Goal: Communication & Community: Answer question/provide support

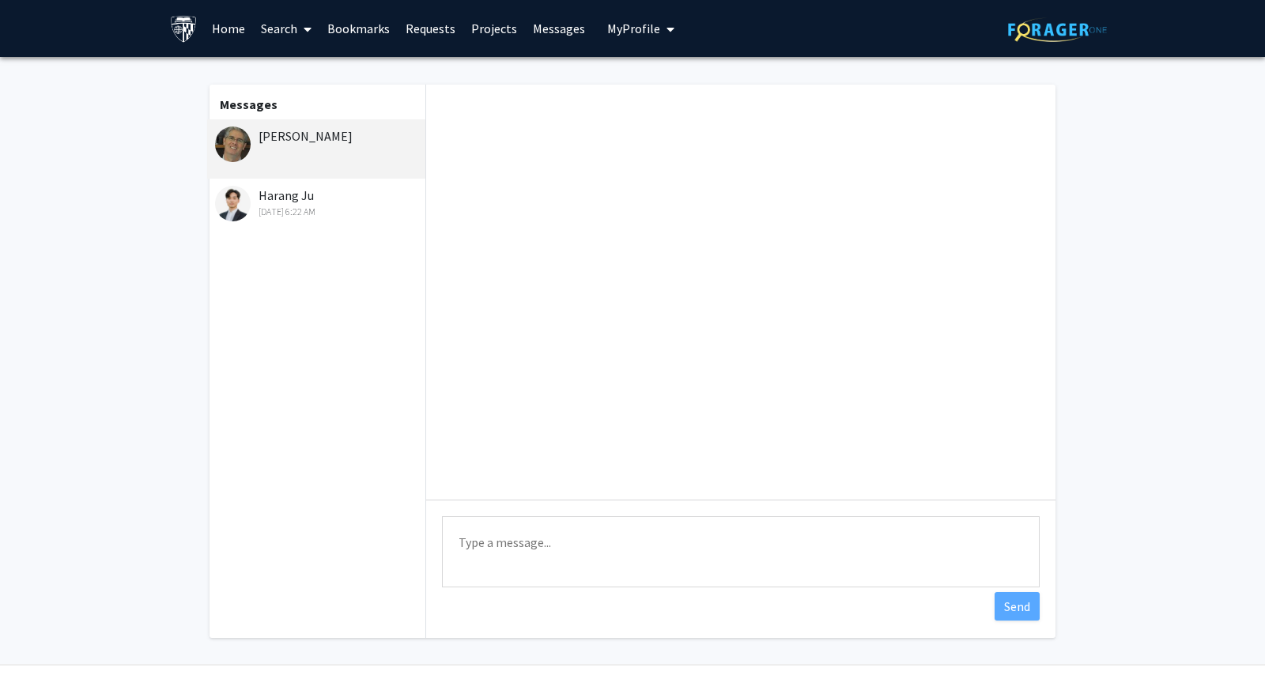
click at [306, 143] on div "[PERSON_NAME]" at bounding box center [318, 135] width 206 height 19
click at [310, 209] on div "[DATE] 6:22 AM" at bounding box center [318, 212] width 206 height 14
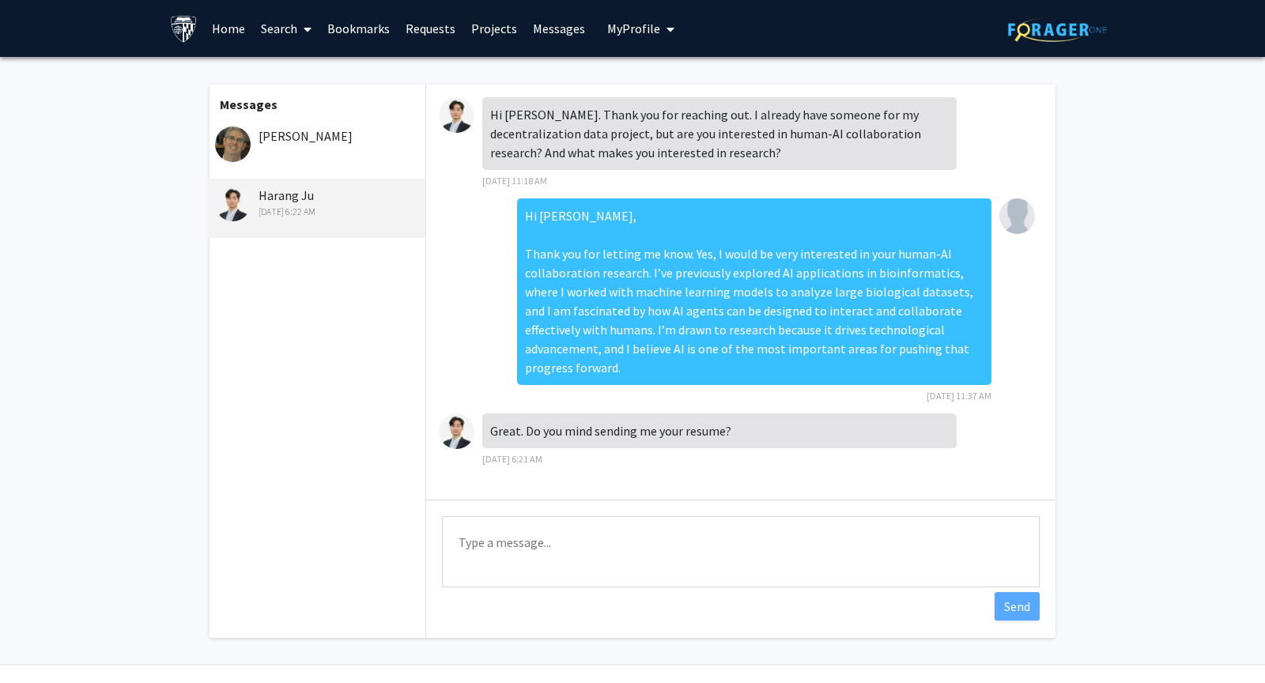
click at [609, 549] on textarea "Type a message" at bounding box center [741, 551] width 598 height 71
click at [511, 537] on textarea "Type a message" at bounding box center [741, 551] width 598 height 71
click at [1143, 254] on fg-messaging "Messages [PERSON_NAME] Ju [DATE] 6:22 AM Hi [PERSON_NAME]. Thank you for reachi…" at bounding box center [632, 365] width 1265 height 617
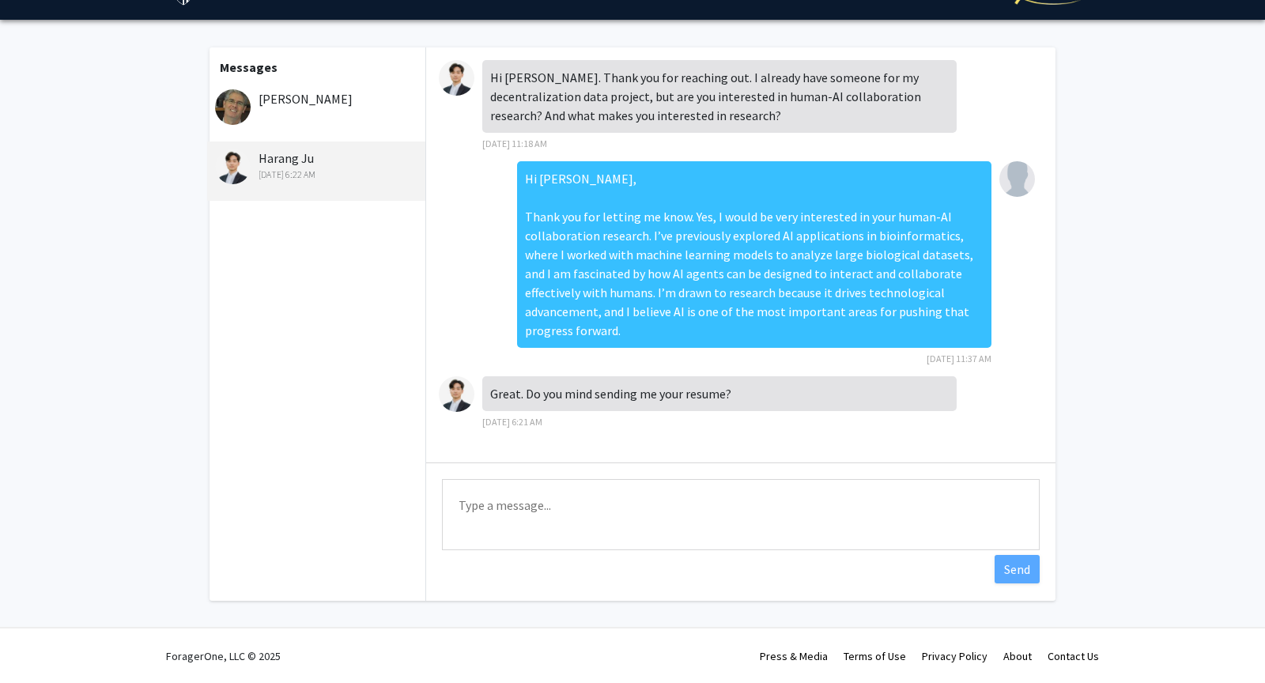
click at [737, 499] on textarea "Type a message" at bounding box center [741, 514] width 598 height 71
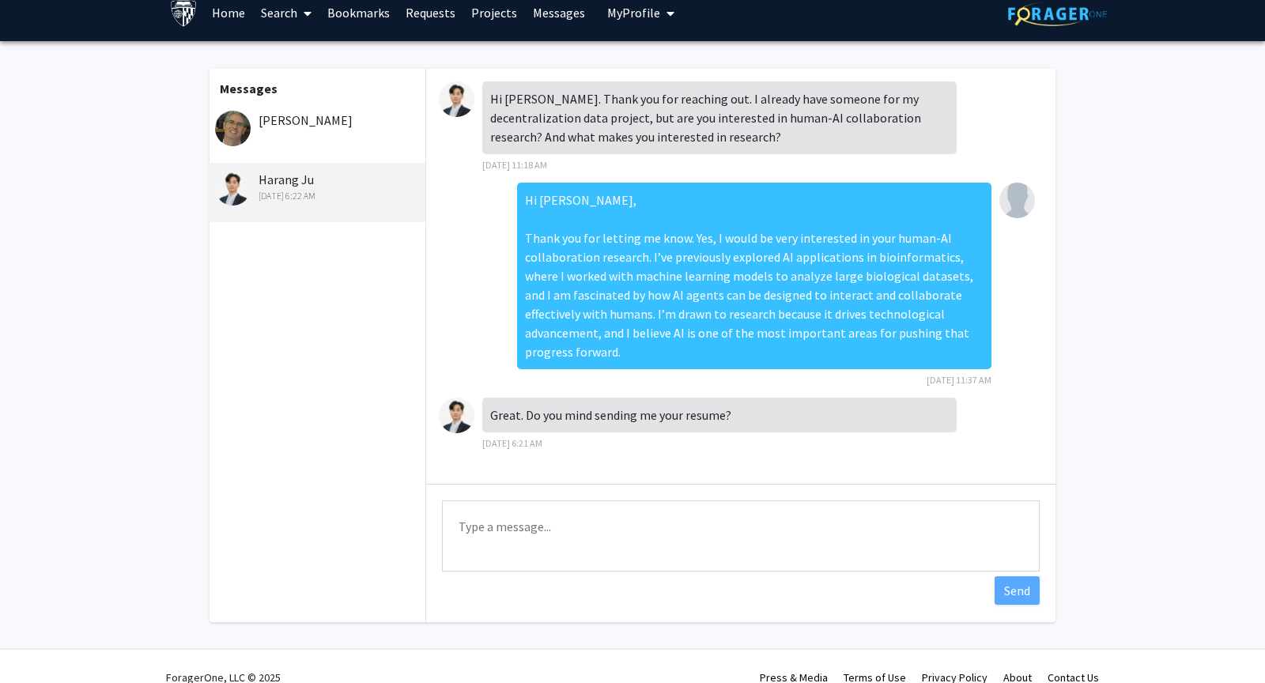
scroll to position [0, 0]
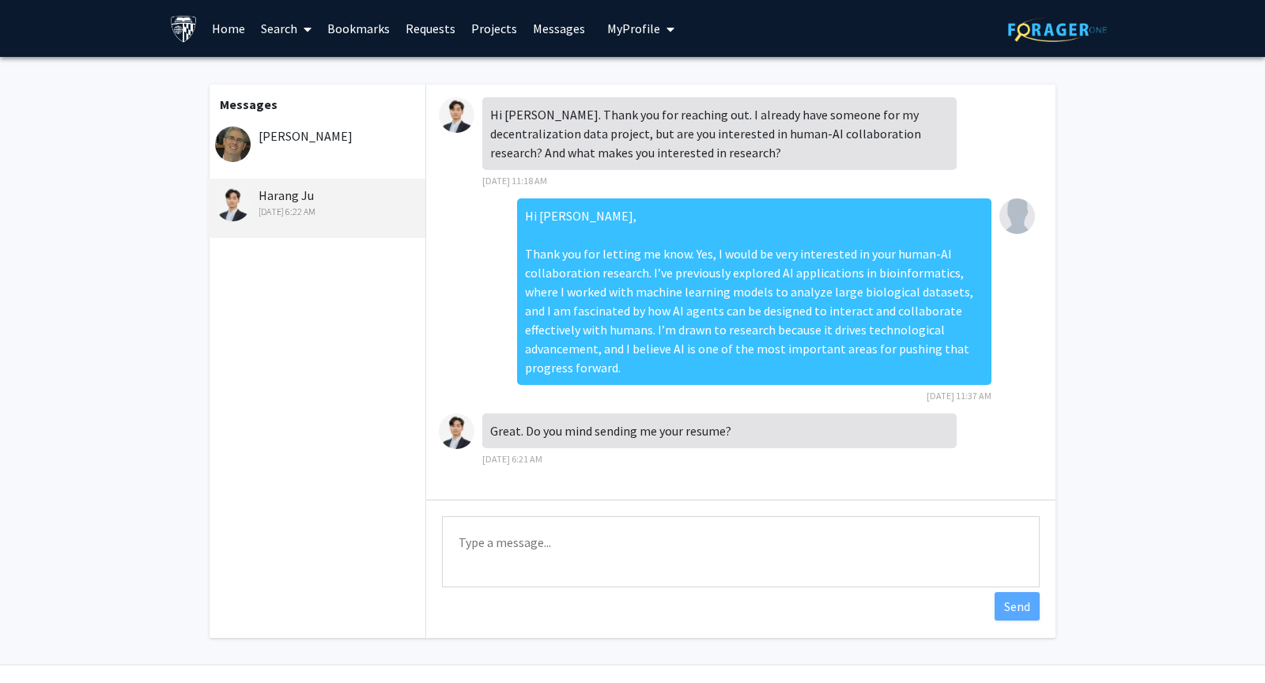
click at [745, 478] on div "Hi [PERSON_NAME]. Thank you for reaching out. I already have someone for my dec…" at bounding box center [740, 292] width 629 height 415
click at [560, 543] on textarea "Type a message" at bounding box center [741, 551] width 598 height 71
click at [493, 320] on div "Hi [PERSON_NAME], Thank you for letting me know. Yes, I would be very intereste…" at bounding box center [741, 305] width 604 height 215
click at [569, 215] on div "Hi [PERSON_NAME], Thank you for letting me know. Yes, I would be very intereste…" at bounding box center [754, 291] width 474 height 187
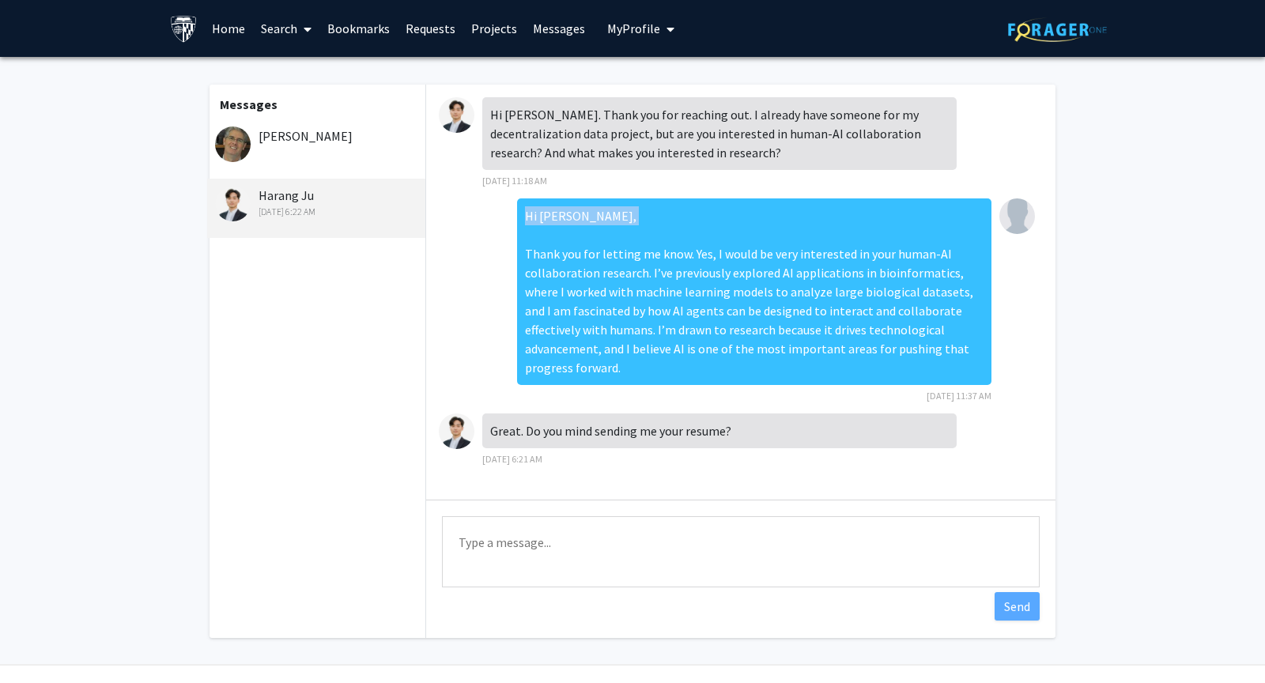
click at [569, 215] on div "Hi [PERSON_NAME], Thank you for letting me know. Yes, I would be very intereste…" at bounding box center [754, 291] width 474 height 187
copy div "Hi [PERSON_NAME],"
click at [657, 555] on textarea "Type a message" at bounding box center [741, 551] width 598 height 71
click at [547, 525] on textarea "Yes, I have" at bounding box center [741, 551] width 598 height 71
click at [532, 547] on textarea "Yes, I have" at bounding box center [741, 551] width 598 height 71
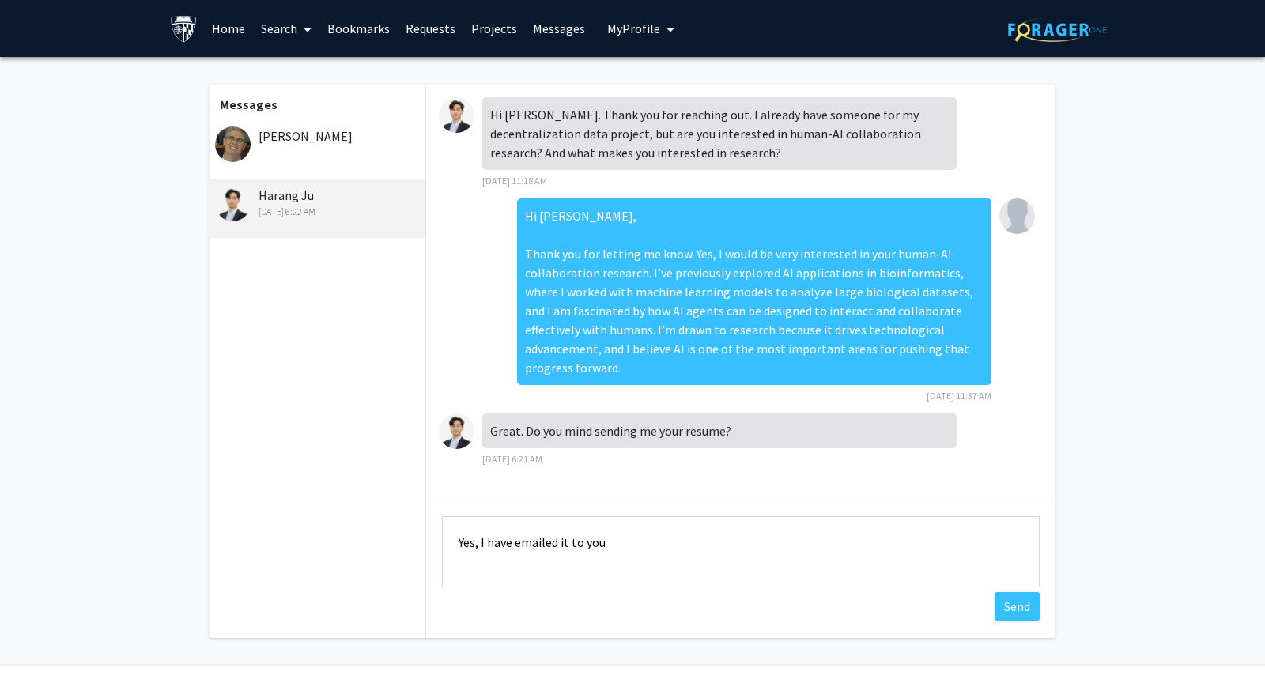
click at [683, 551] on textarea "Yes, I have emailed it to you" at bounding box center [741, 551] width 598 height 71
drag, startPoint x: 606, startPoint y: 540, endPoint x: 943, endPoint y: 533, distance: 336.8
click at [943, 533] on textarea "Yes, I have emailed it to you and I believe you can also see it on my" at bounding box center [741, 551] width 598 height 71
type textarea "Yes, I have emailed it to you. Let me know if you were able to receive it. Than…"
click at [1019, 613] on button "Send" at bounding box center [1016, 606] width 45 height 28
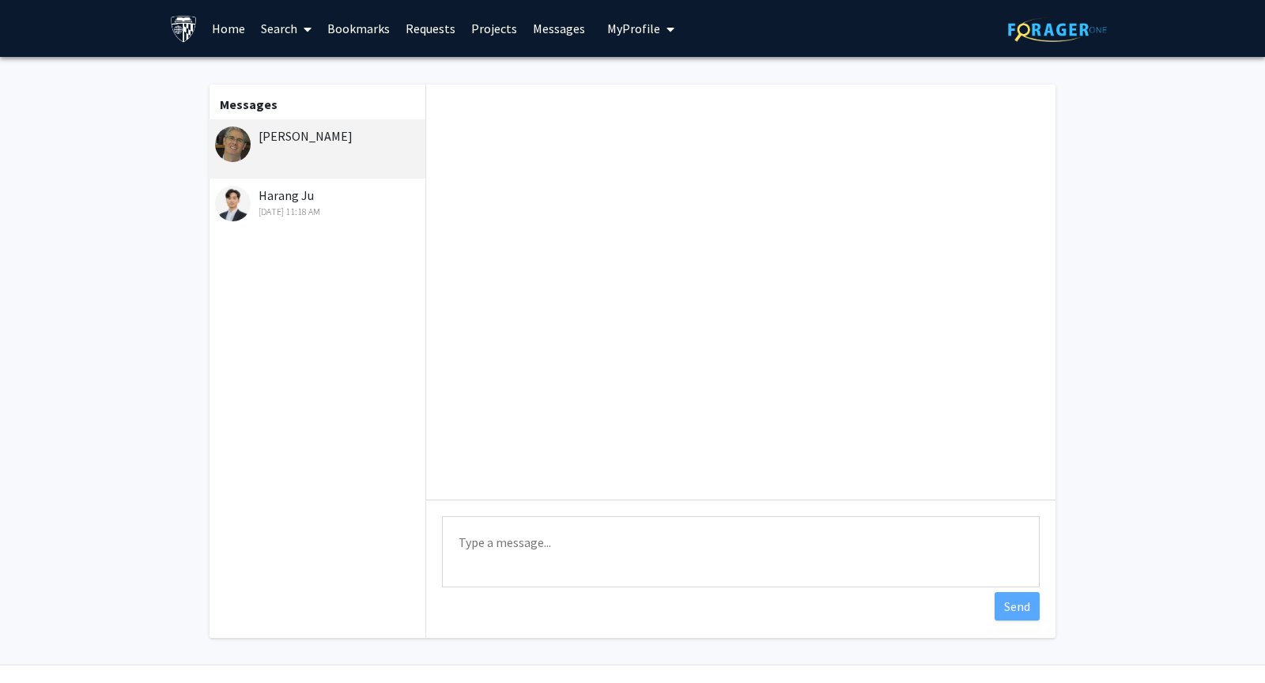
click at [335, 198] on div "Harang Ju [DATE] 11:18 AM" at bounding box center [318, 202] width 206 height 33
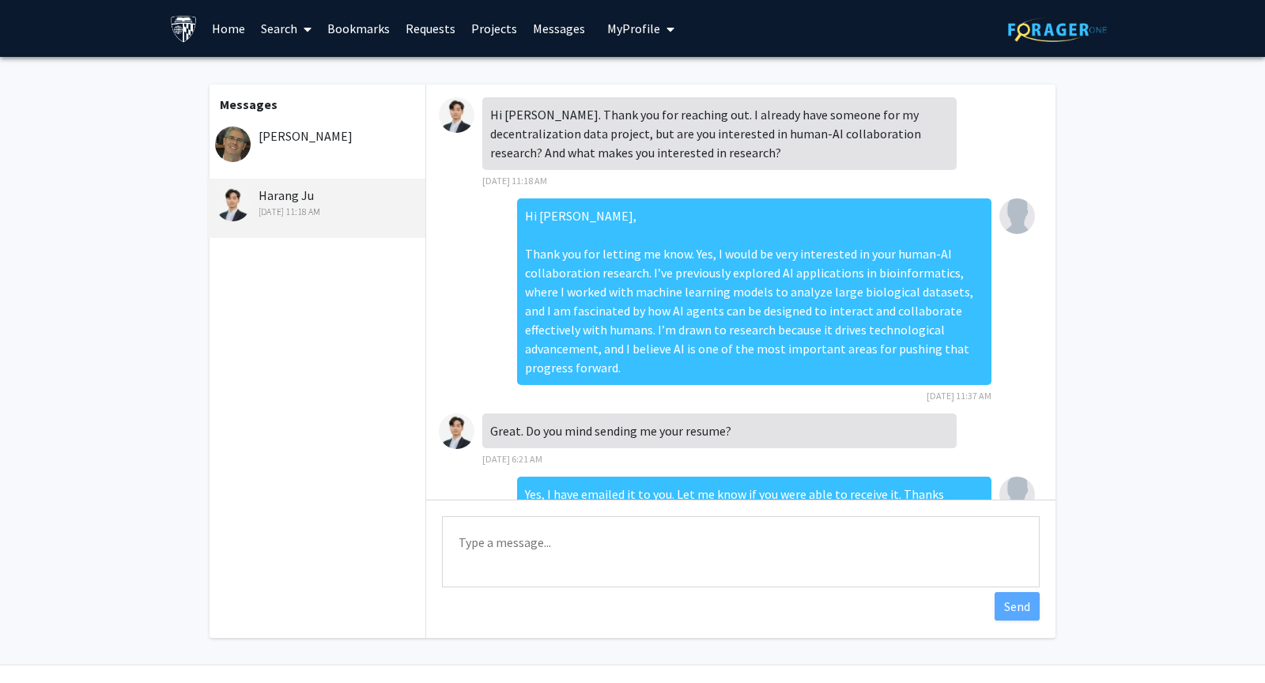
scroll to position [33, 0]
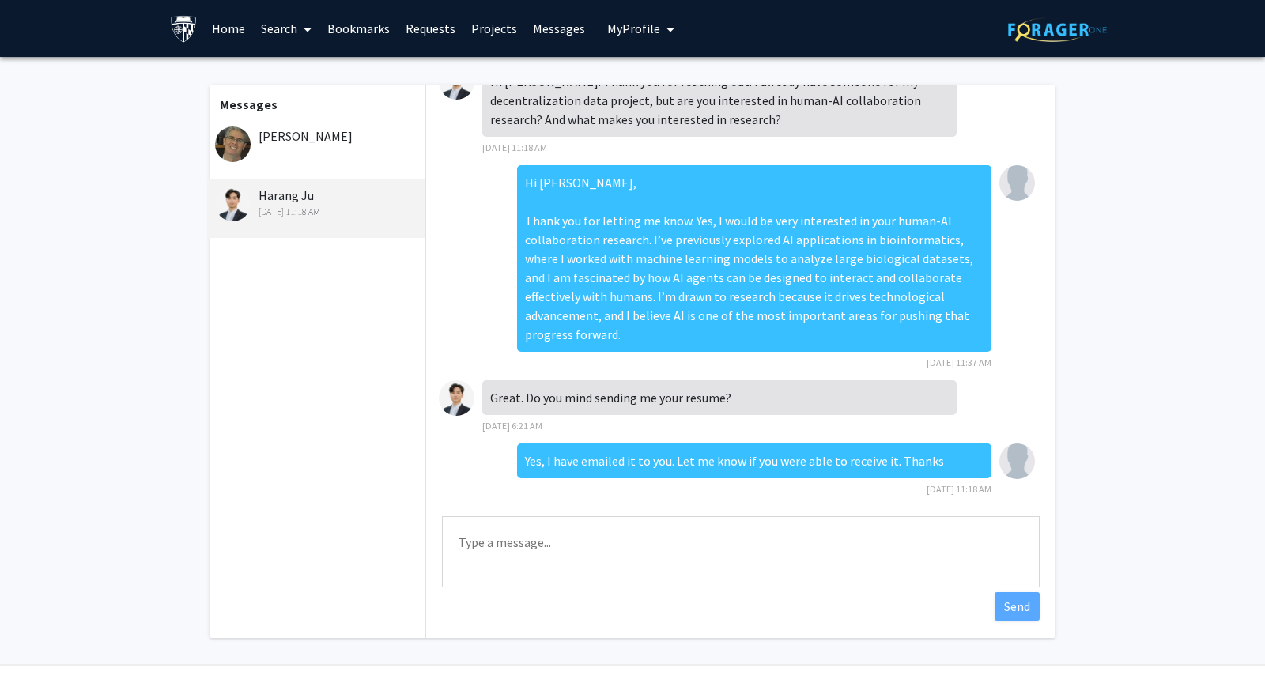
click at [635, 408] on div "Great. Do you mind sending me your resume? [DATE] 6:21 AM" at bounding box center [719, 407] width 474 height 54
